Goal: Navigation & Orientation: Go to known website

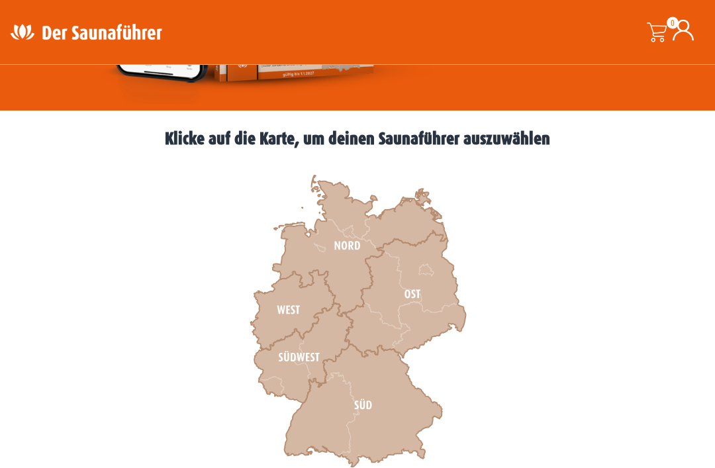
scroll to position [314, 0]
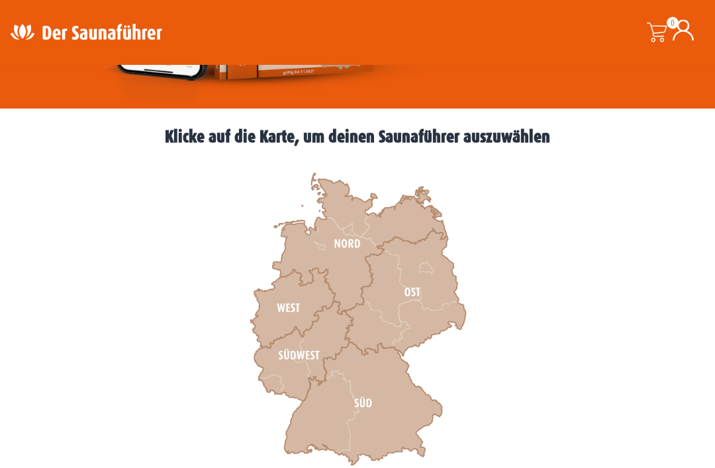
click at [339, 230] on icon at bounding box center [359, 244] width 175 height 141
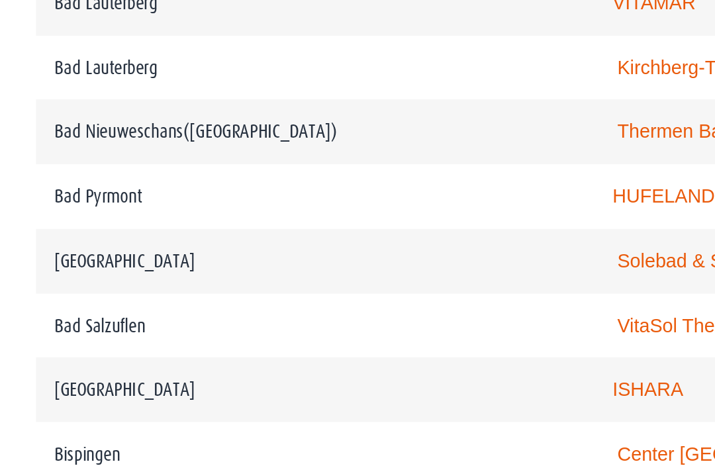
scroll to position [896, 0]
click at [355, 253] on link "Thermen Bad Nieuweschans" at bounding box center [408, 258] width 134 height 11
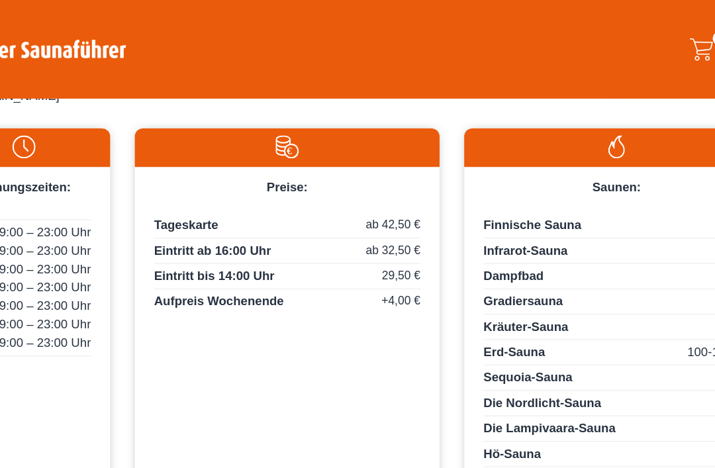
scroll to position [695, 0]
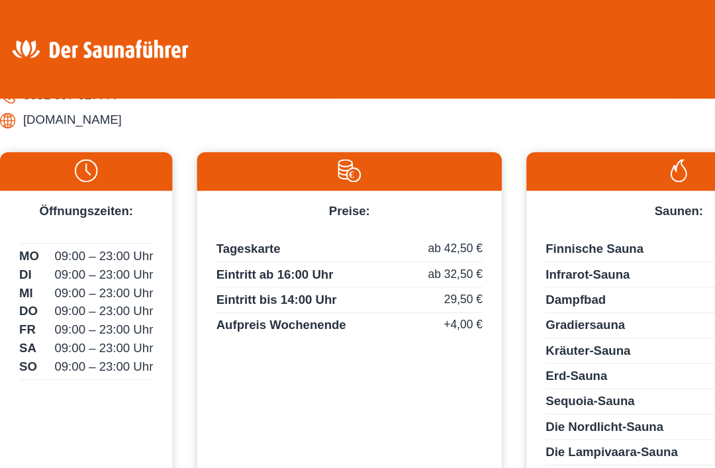
click at [142, 114] on li "[DOMAIN_NAME]" at bounding box center [357, 103] width 715 height 21
click at [116, 114] on li "[DOMAIN_NAME]" at bounding box center [357, 103] width 715 height 21
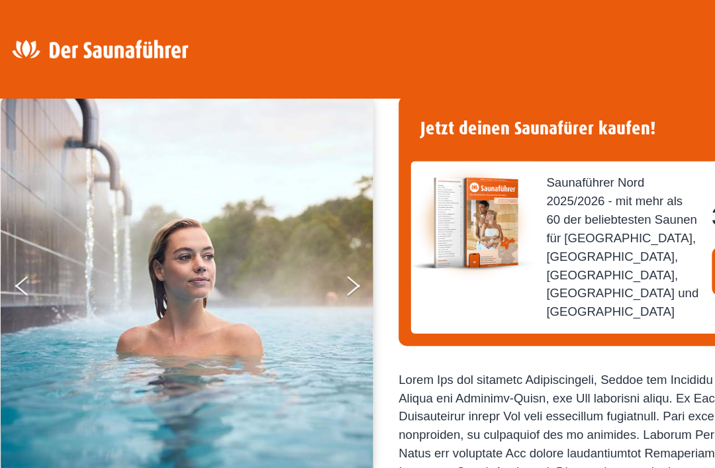
scroll to position [0, 0]
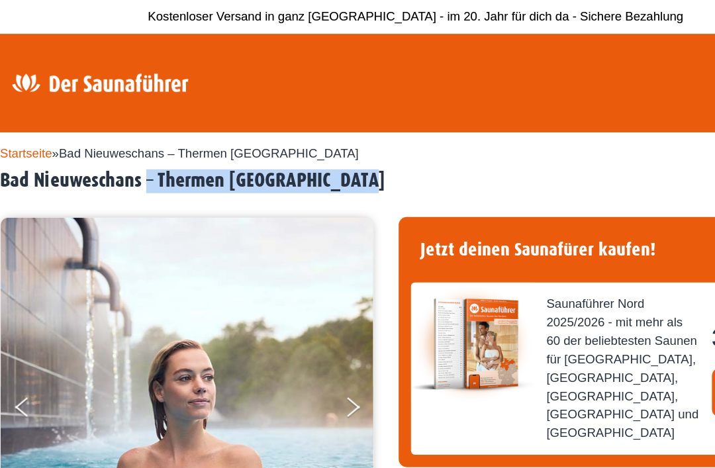
copy h2 "– Thermen Bad Nieuweschans"
